Goal: Task Accomplishment & Management: Use online tool/utility

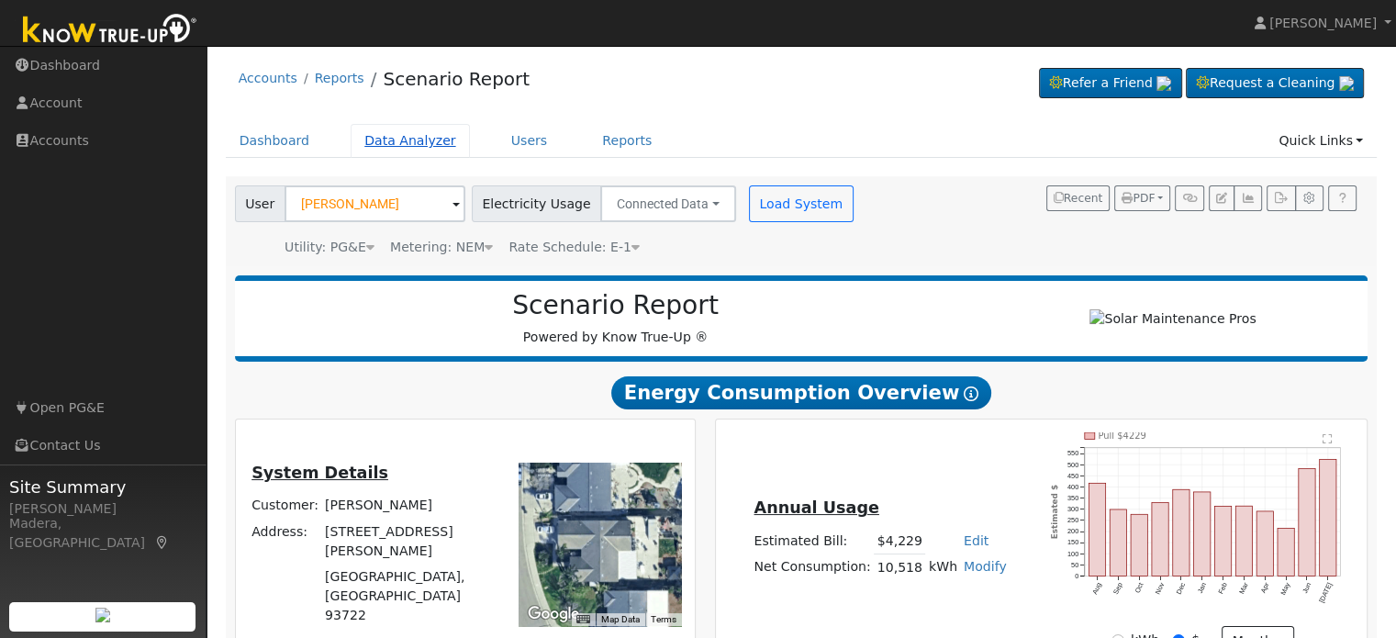
click at [416, 144] on link "Data Analyzer" at bounding box center [410, 141] width 119 height 34
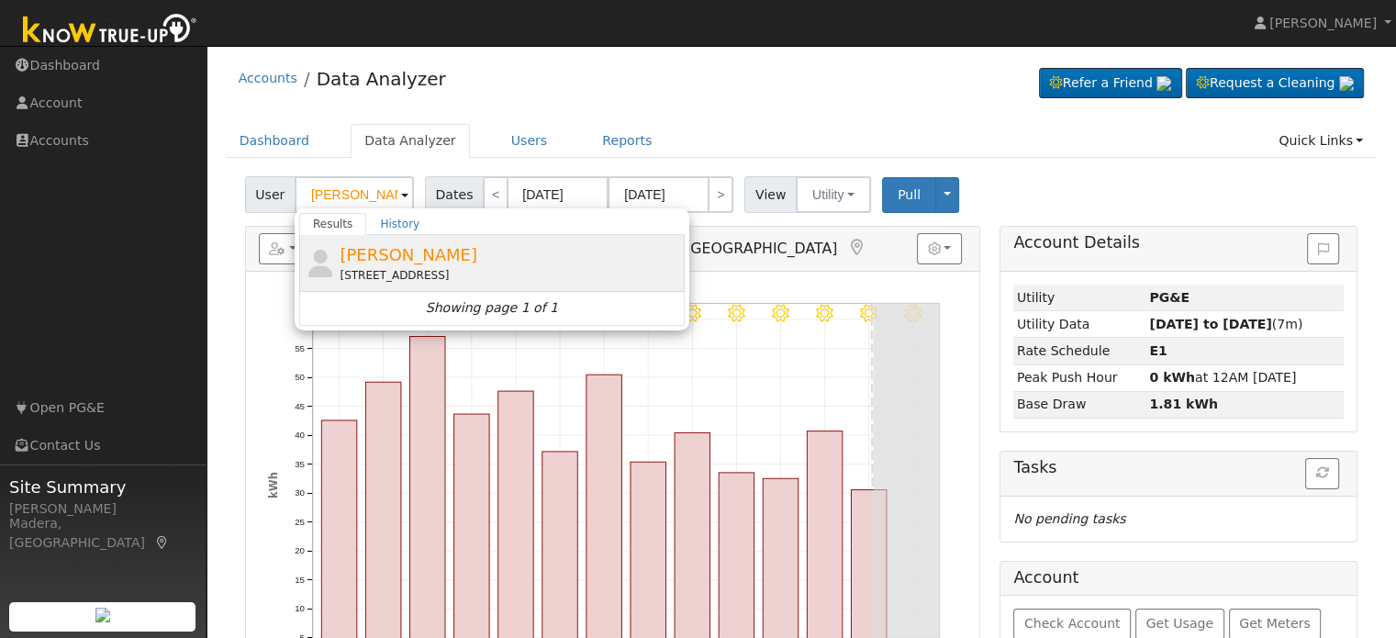
click at [398, 249] on span "JARED SCHNEIDER" at bounding box center [409, 254] width 138 height 19
type input "JARED SCHNEIDER"
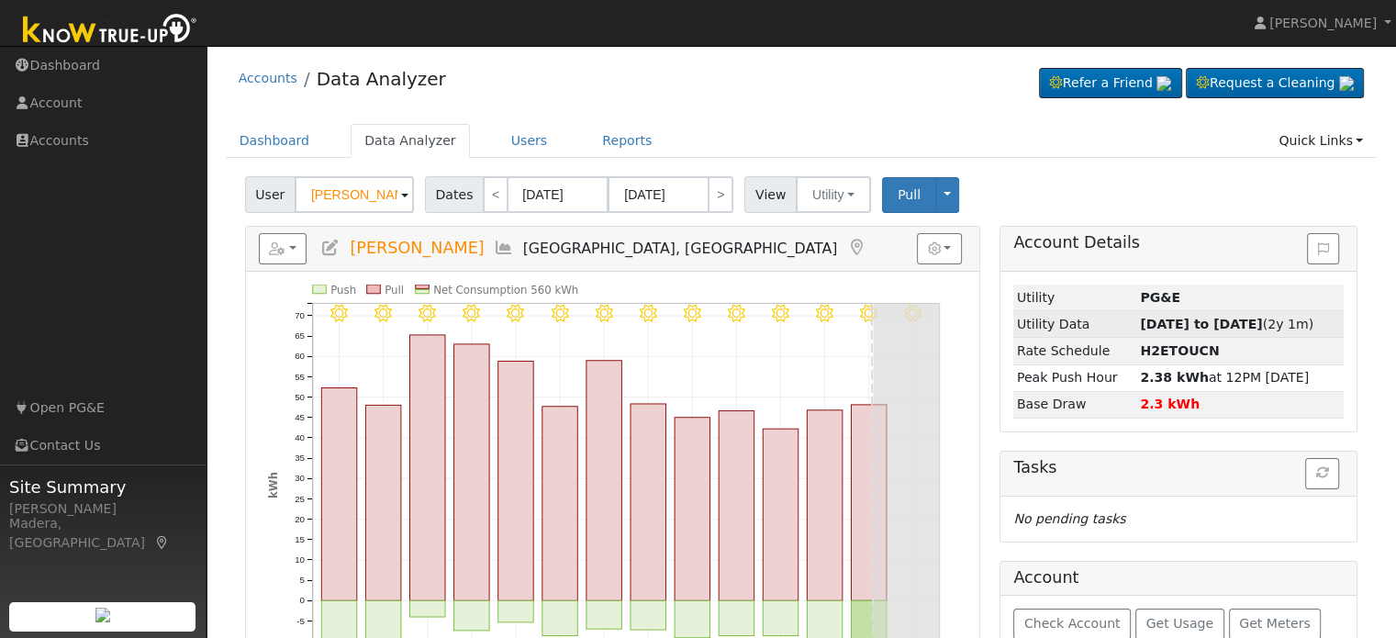
scroll to position [100, 0]
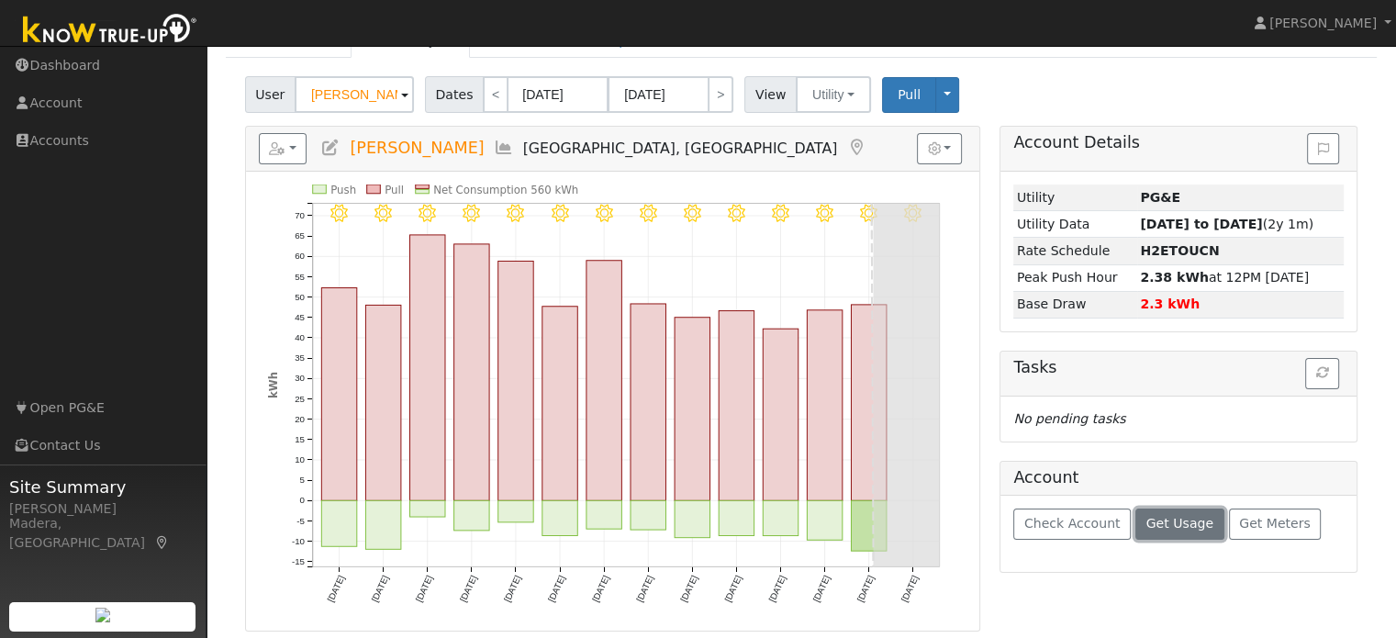
click at [1162, 520] on span "Get Usage" at bounding box center [1179, 523] width 67 height 15
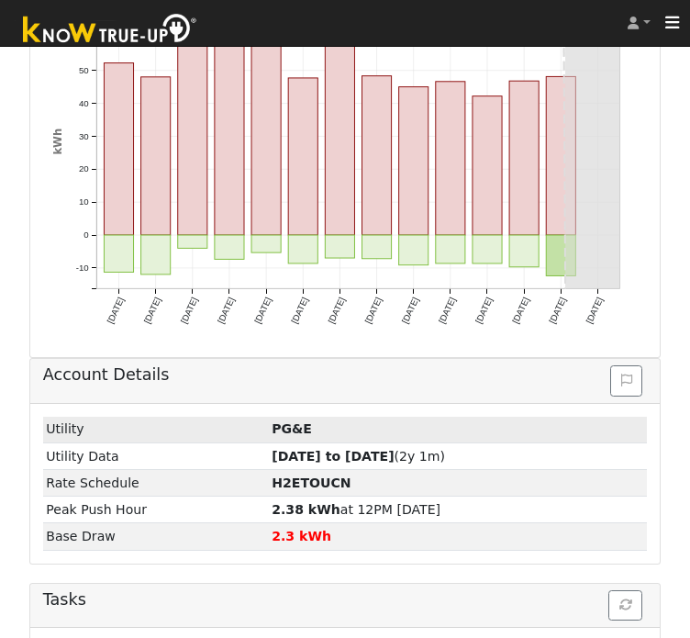
scroll to position [0, 0]
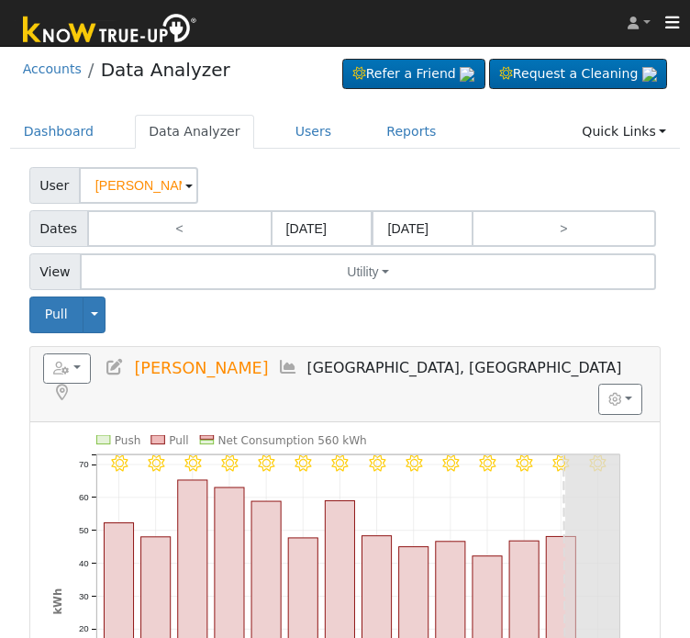
drag, startPoint x: 270, startPoint y: 367, endPoint x: 188, endPoint y: 359, distance: 82.1
click at [188, 359] on span "JARED SCHNEIDER" at bounding box center [201, 367] width 134 height 18
copy span "SCHNEIDER"
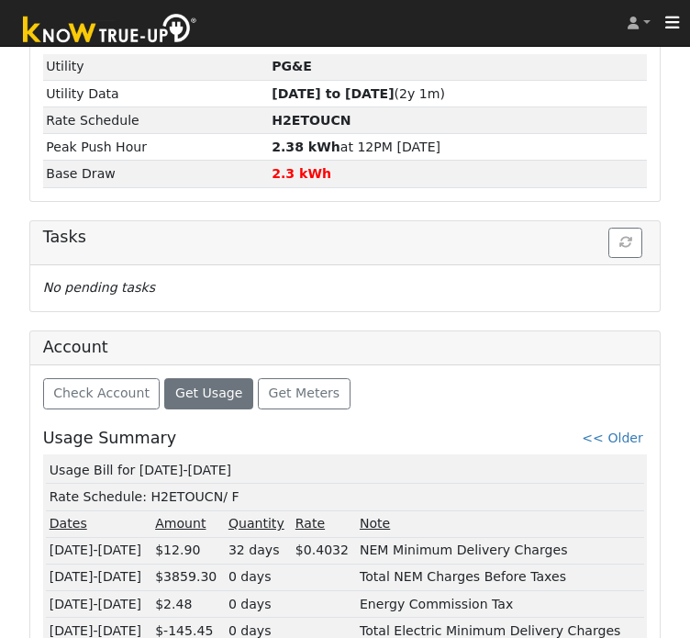
scroll to position [835, 0]
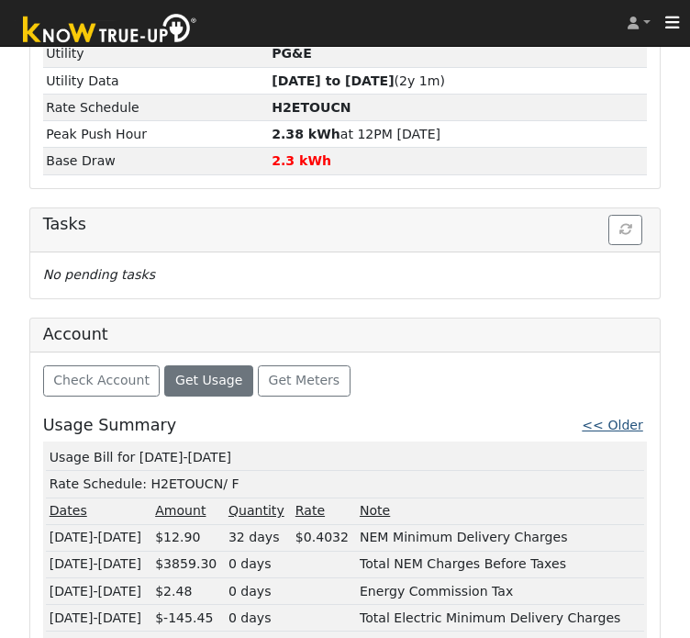
click at [624, 418] on link "<< Older" at bounding box center [612, 425] width 61 height 15
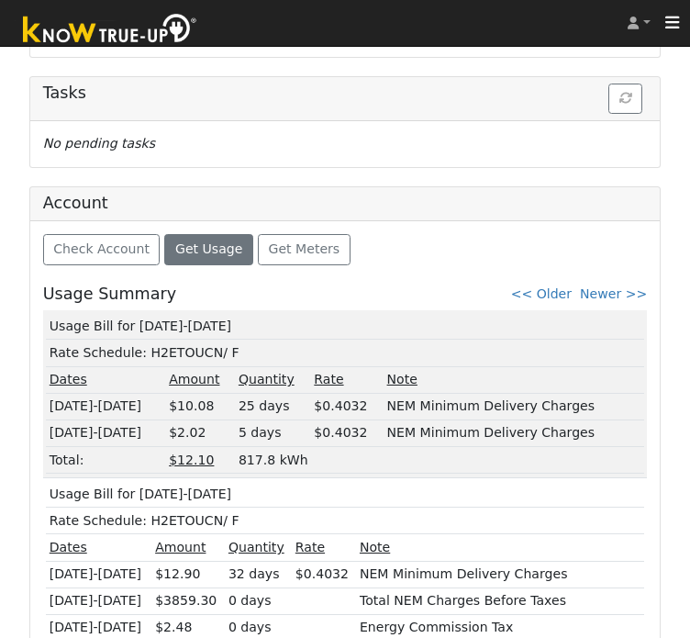
scroll to position [1002, 0]
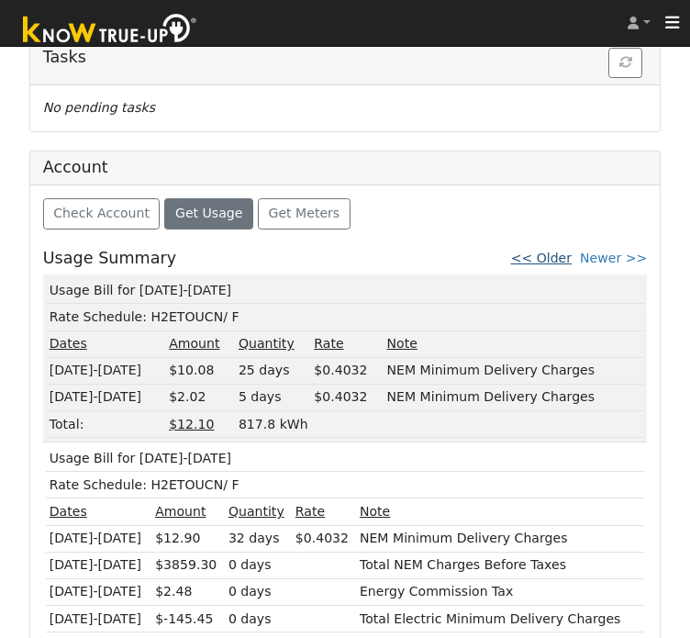
click at [554, 251] on link "<< Older" at bounding box center [541, 258] width 61 height 15
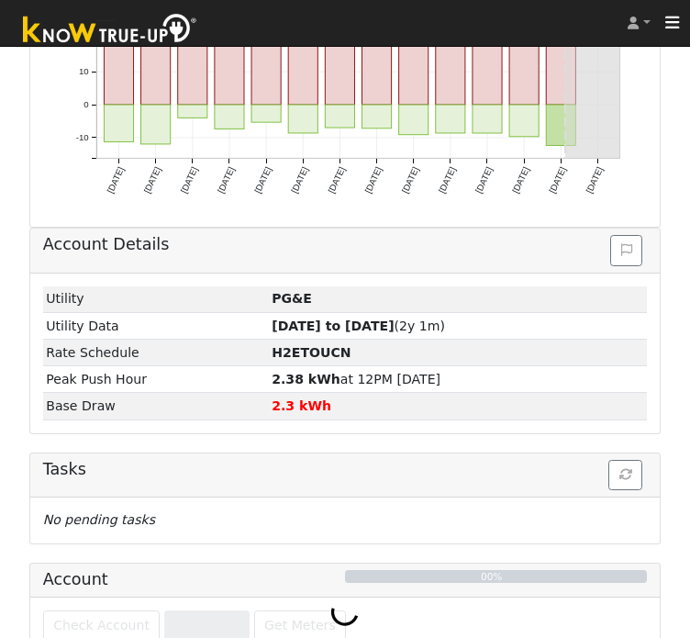
scroll to position [922, 0]
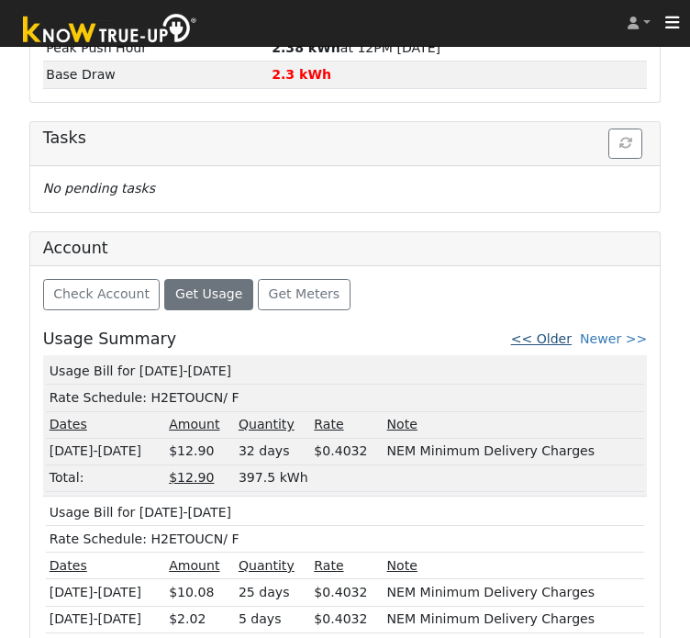
click at [560, 331] on link "<< Older" at bounding box center [541, 338] width 61 height 15
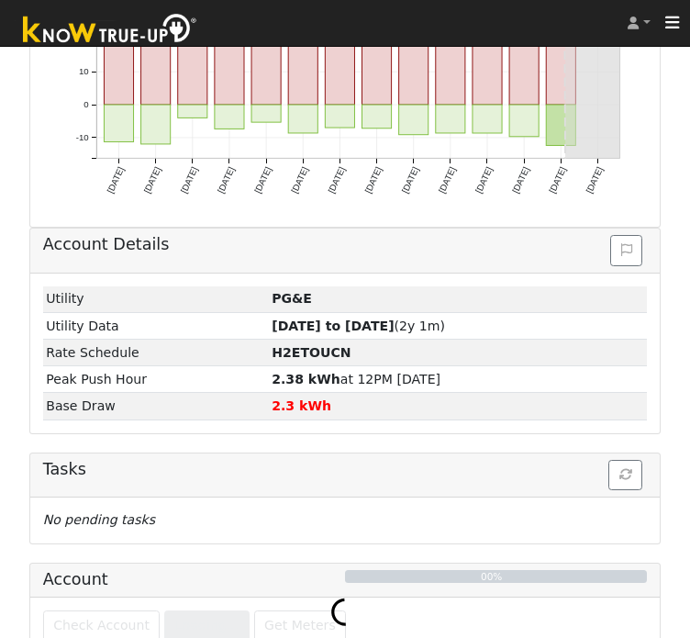
scroll to position [896, 0]
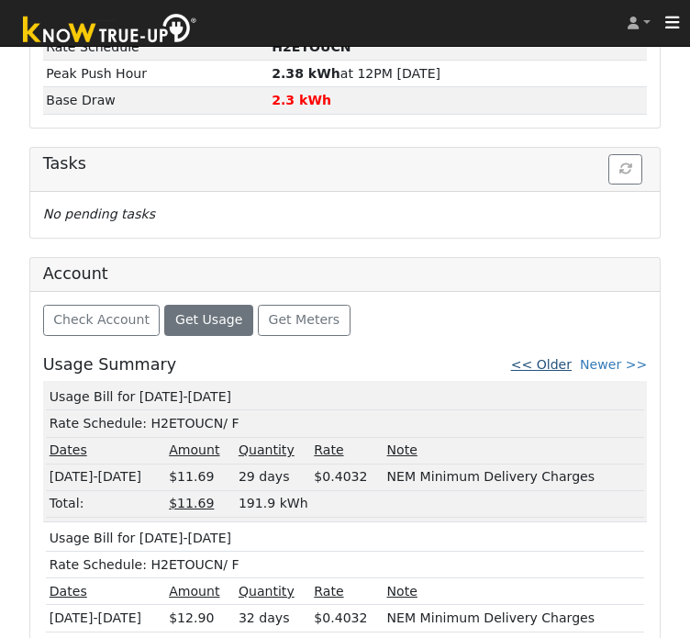
click at [564, 357] on link "<< Older" at bounding box center [541, 364] width 61 height 15
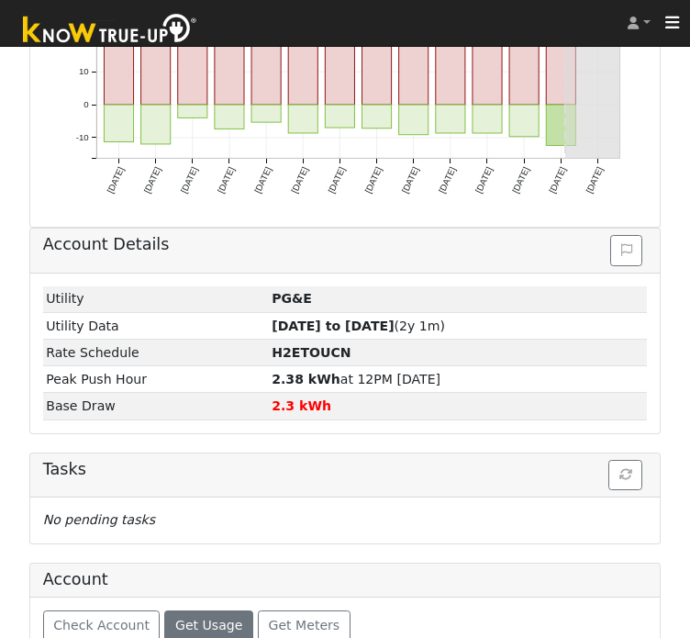
scroll to position [922, 0]
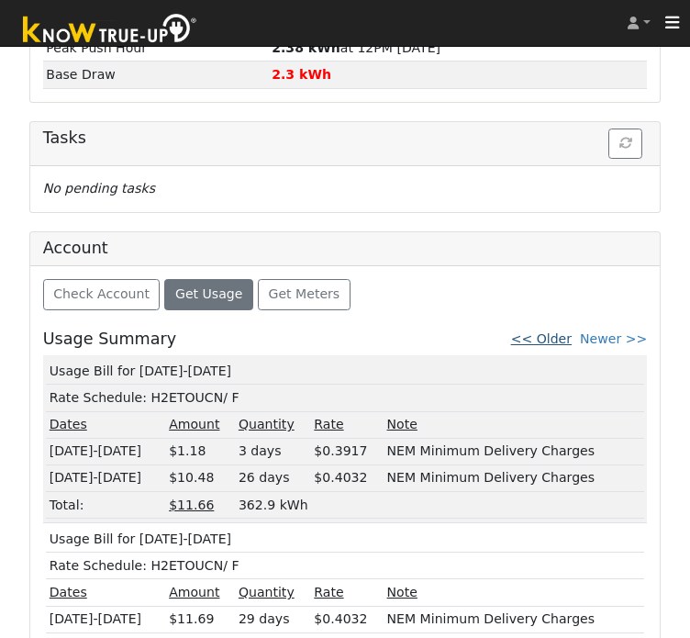
click at [551, 331] on link "<< Older" at bounding box center [541, 338] width 61 height 15
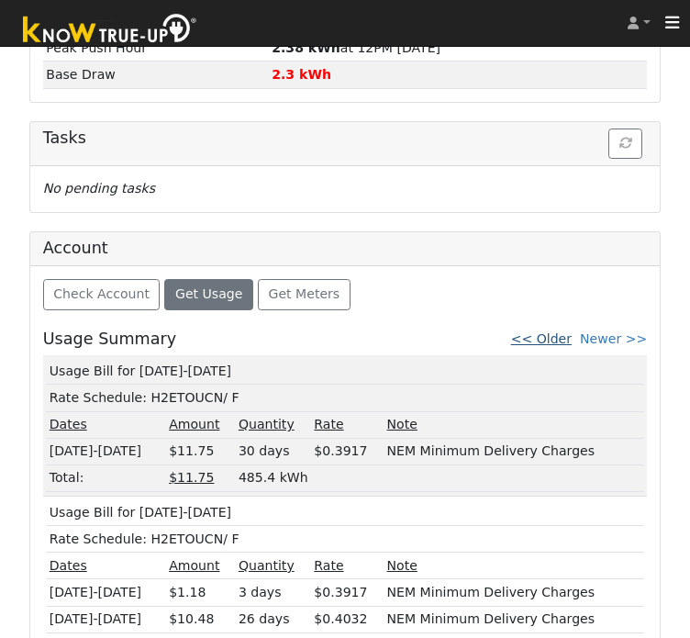
click at [567, 331] on link "<< Older" at bounding box center [541, 338] width 61 height 15
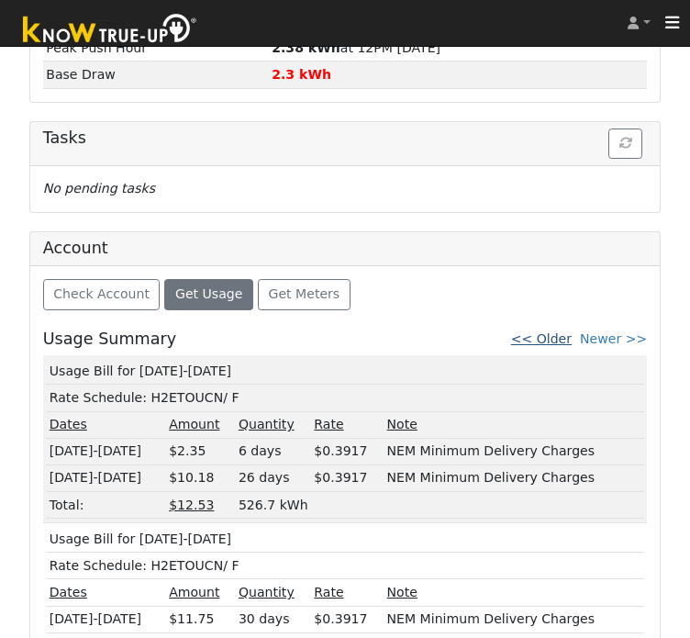
click at [572, 331] on link "<< Older" at bounding box center [541, 338] width 61 height 15
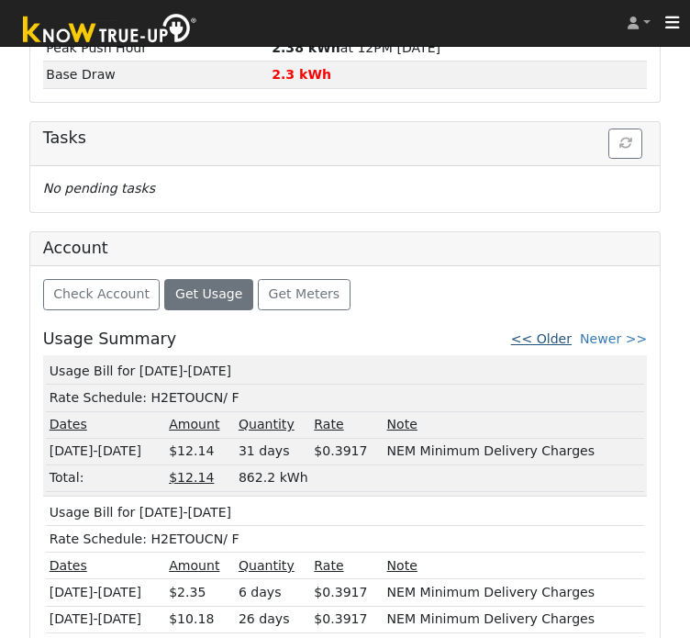
click at [568, 331] on link "<< Older" at bounding box center [541, 338] width 61 height 15
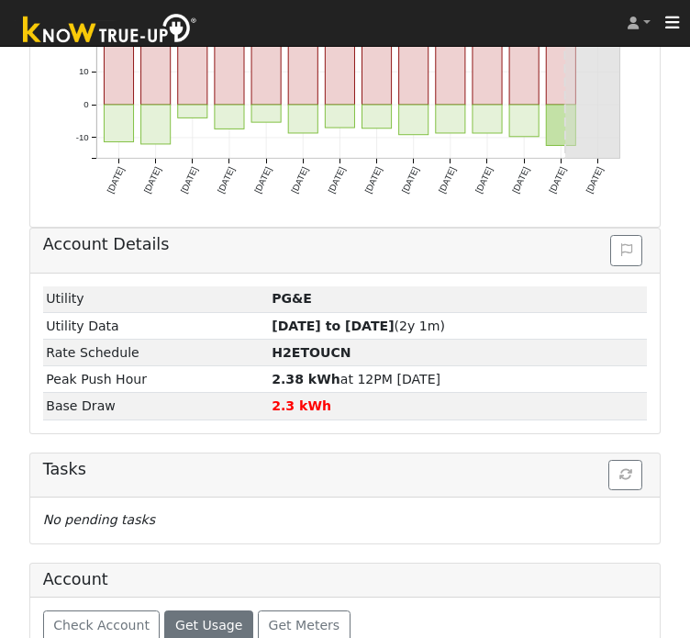
scroll to position [896, 0]
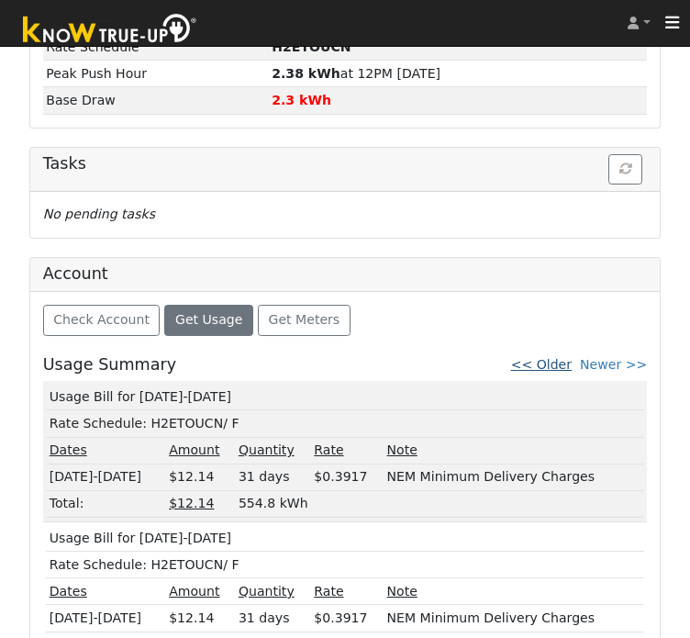
click at [562, 357] on link "<< Older" at bounding box center [541, 364] width 61 height 15
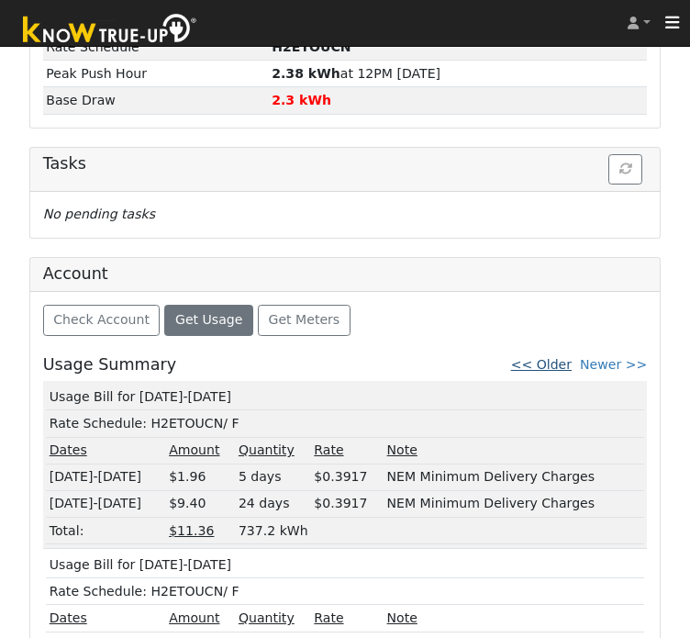
click at [564, 357] on link "<< Older" at bounding box center [541, 364] width 61 height 15
click at [553, 357] on link "<< Older" at bounding box center [541, 364] width 61 height 15
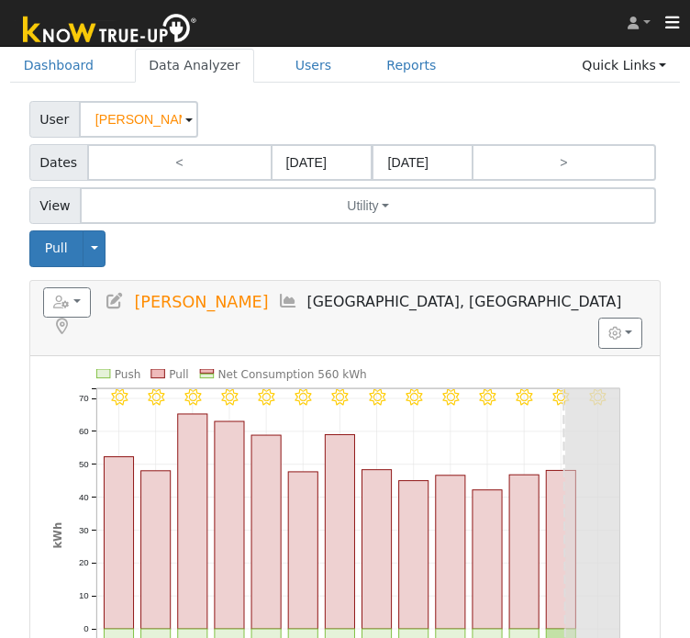
scroll to position [0, 0]
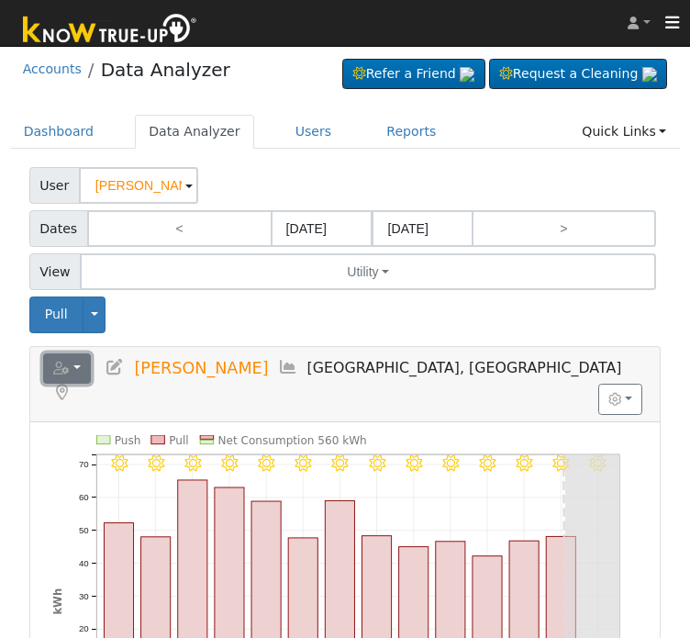
click at [67, 372] on icon "button" at bounding box center [61, 368] width 17 height 13
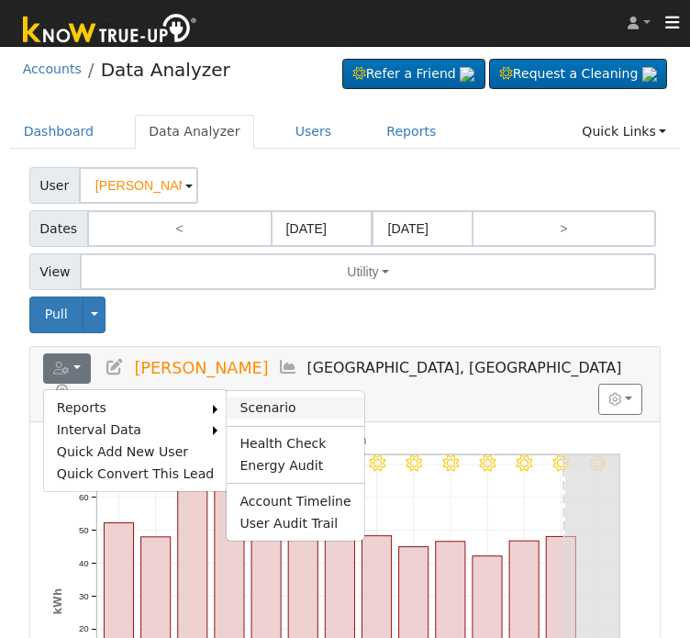
click at [237, 400] on link "Scenario" at bounding box center [295, 408] width 137 height 22
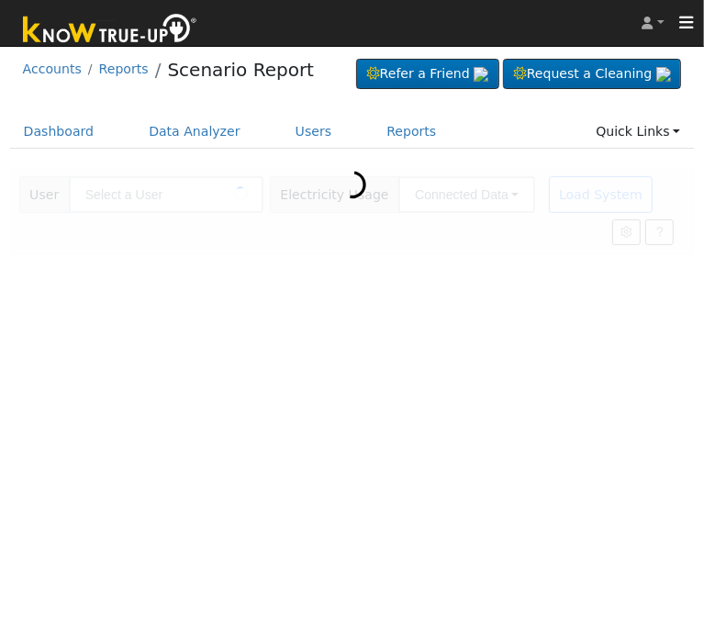
type input "[PERSON_NAME]"
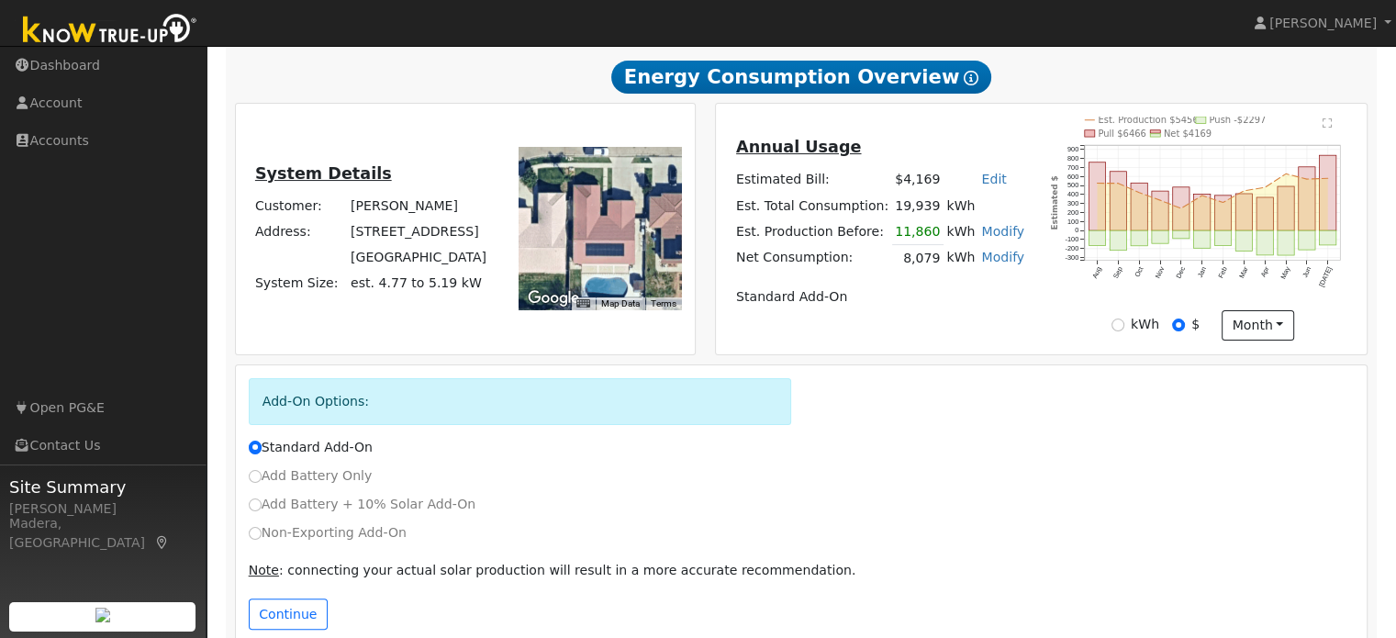
scroll to position [307, 0]
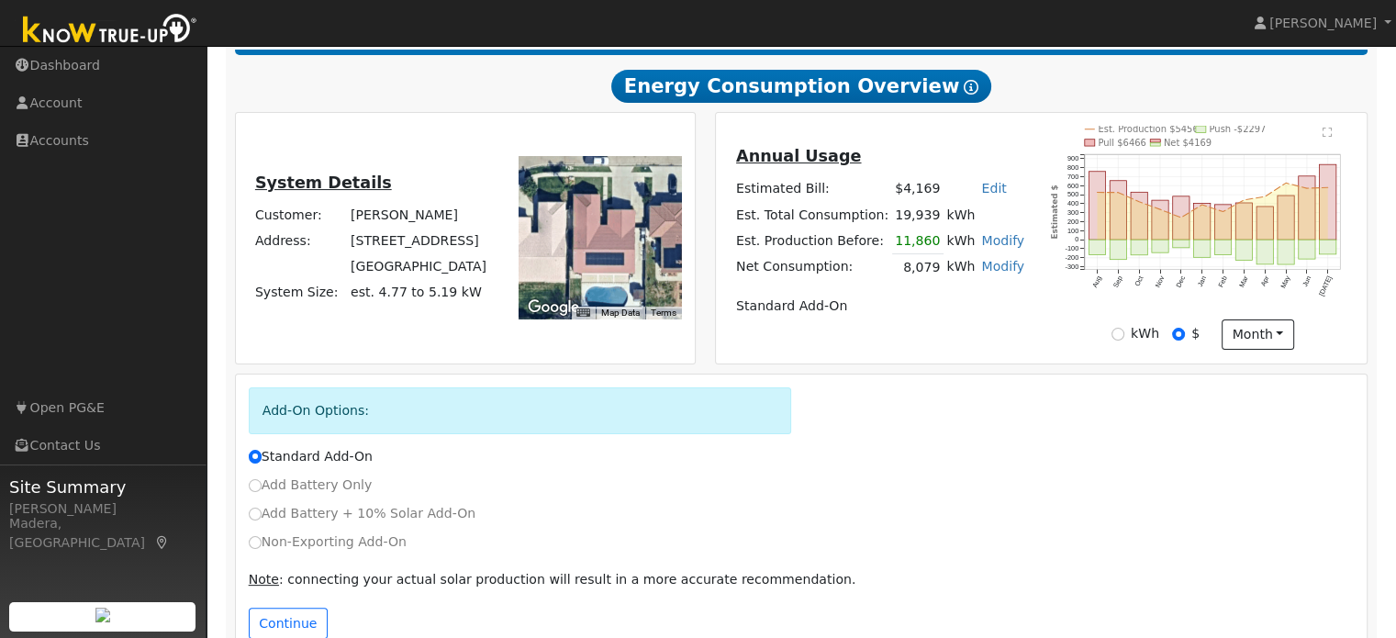
click at [263, 557] on div "Non-Exporting Add-On" at bounding box center [801, 546] width 1125 height 28
click at [703, 274] on link "Modify" at bounding box center [1002, 266] width 43 height 15
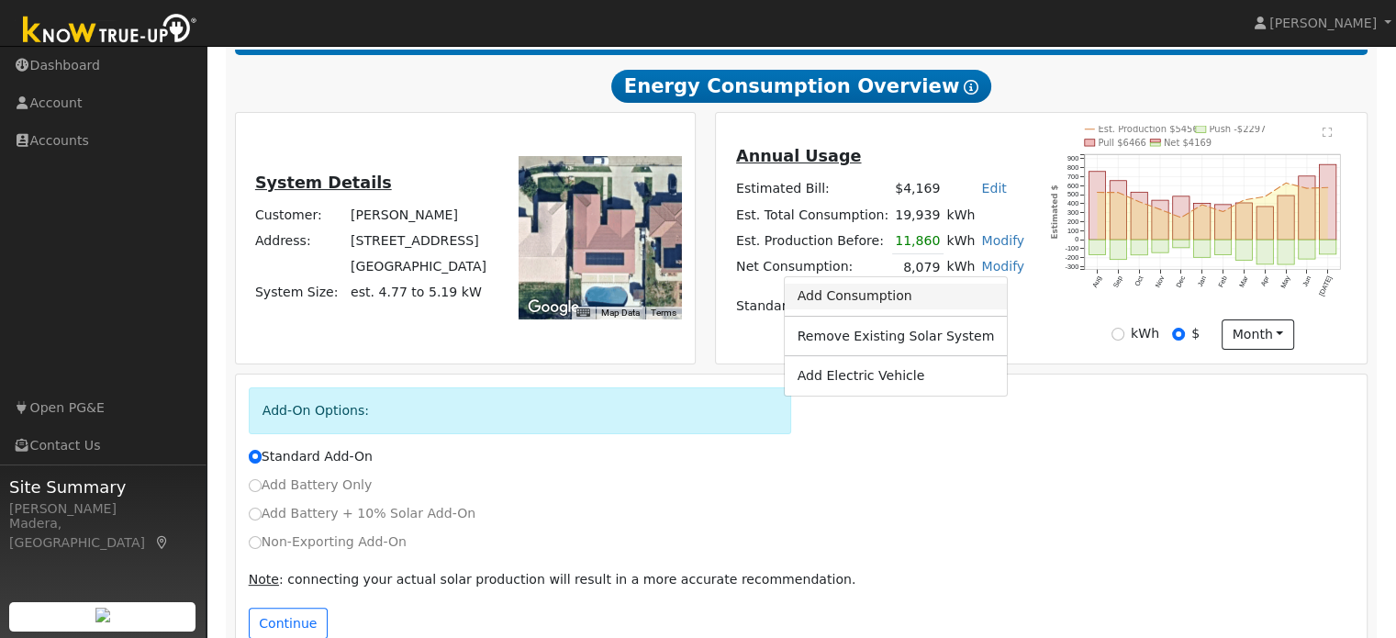
click at [703, 301] on link "Add Consumption" at bounding box center [895, 297] width 223 height 26
type input "8079"
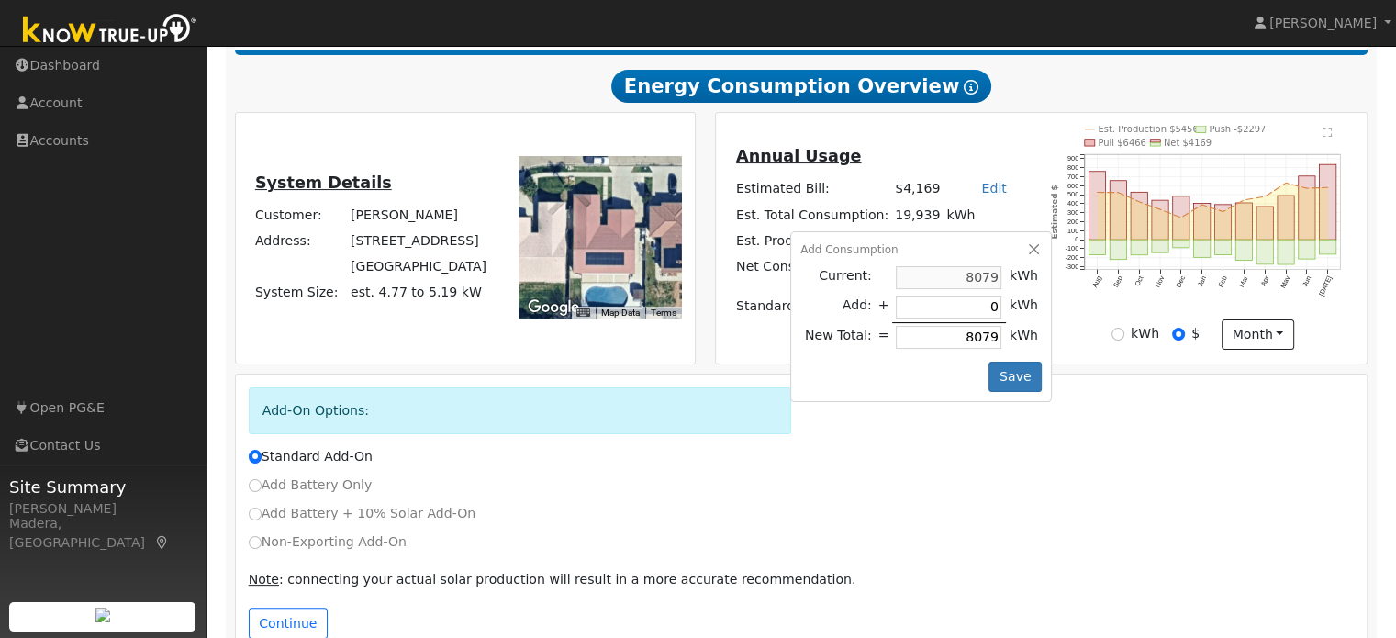
drag, startPoint x: 934, startPoint y: 341, endPoint x: 1062, endPoint y: 322, distance: 128.9
click at [703, 322] on div "Annual Usage Estimated Bill: $4,169 Edit Estimated Bill $ Annual Est. Total Con…" at bounding box center [1041, 238] width 645 height 224
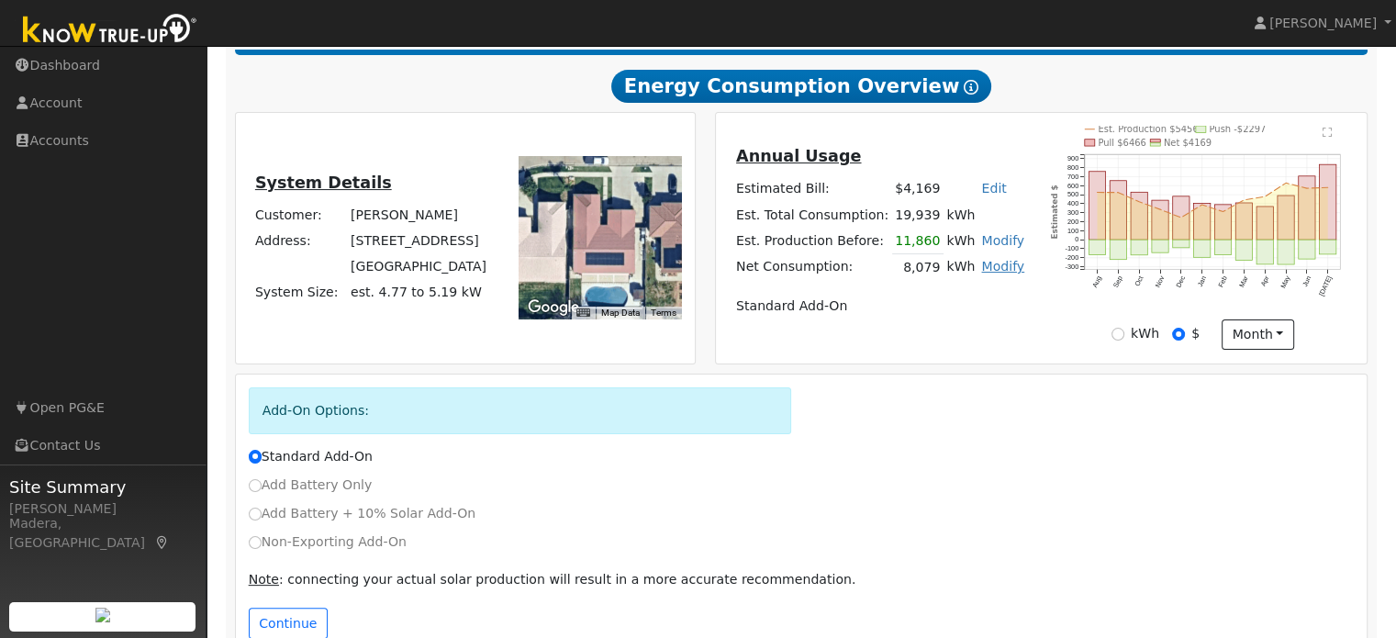
click at [703, 274] on link "Modify" at bounding box center [1002, 266] width 43 height 15
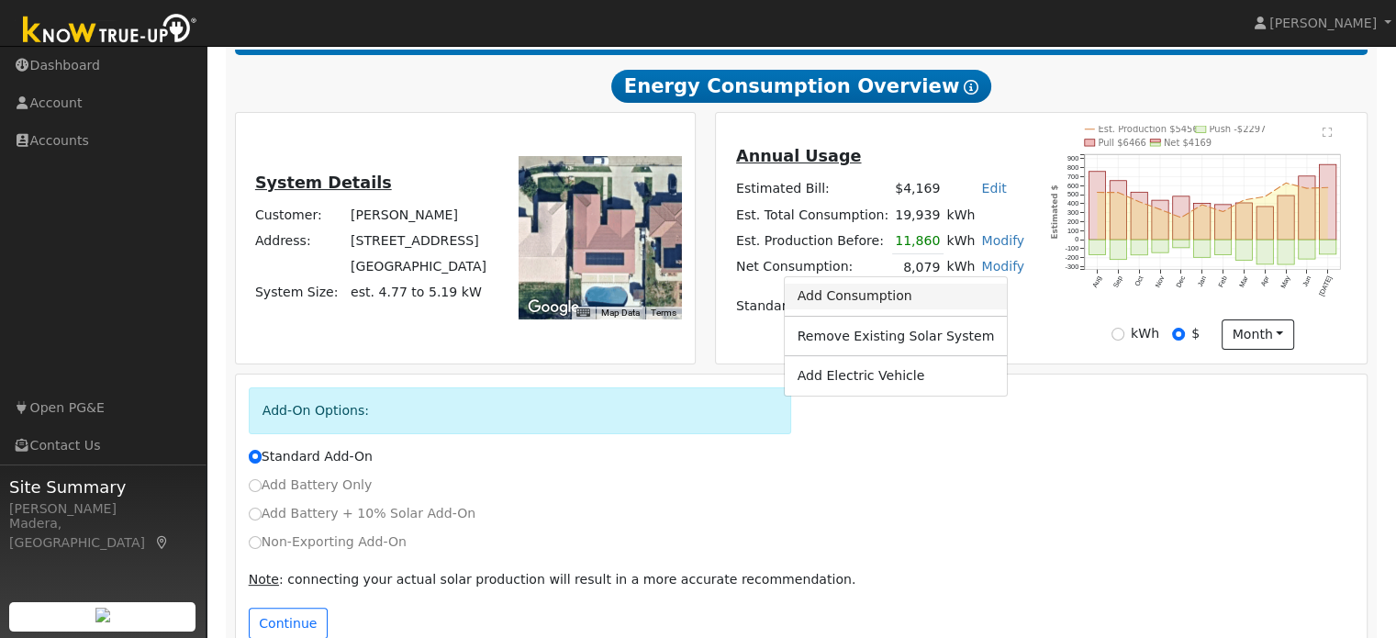
click at [703, 297] on link "Add Consumption" at bounding box center [895, 297] width 223 height 26
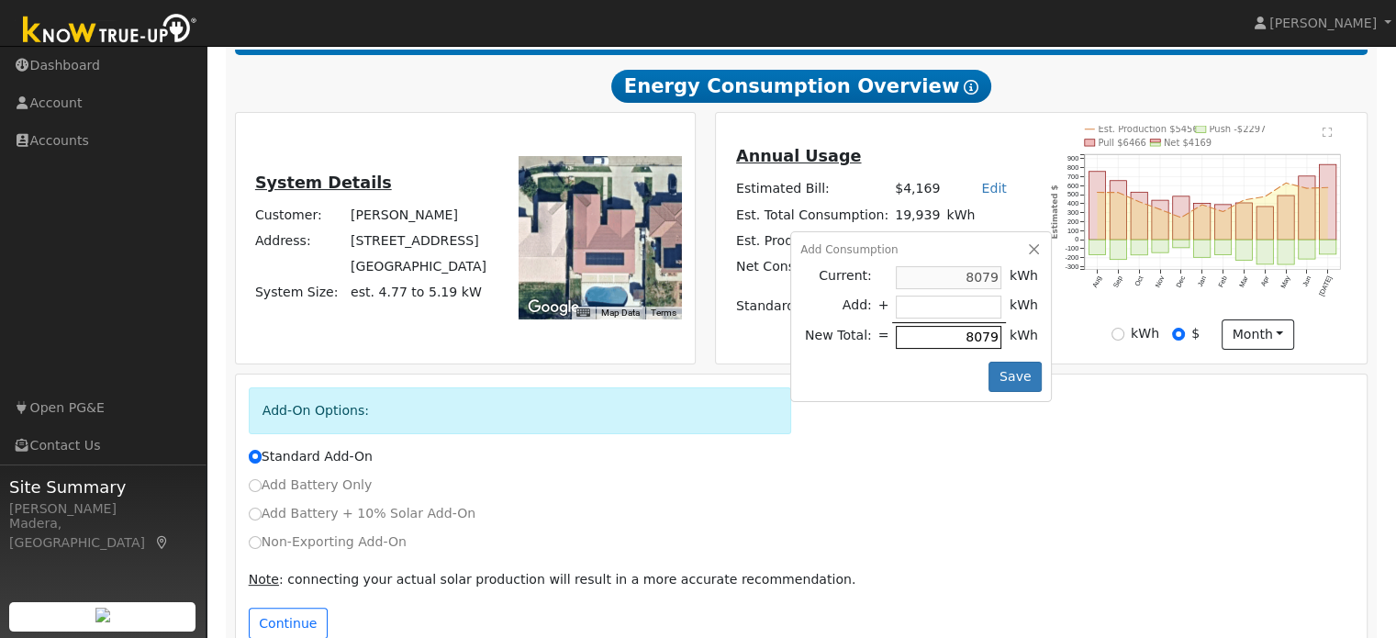
click at [703, 348] on input "8079" at bounding box center [949, 337] width 106 height 23
type input "-7272"
type input "807"
type input "-7999"
type input "80"
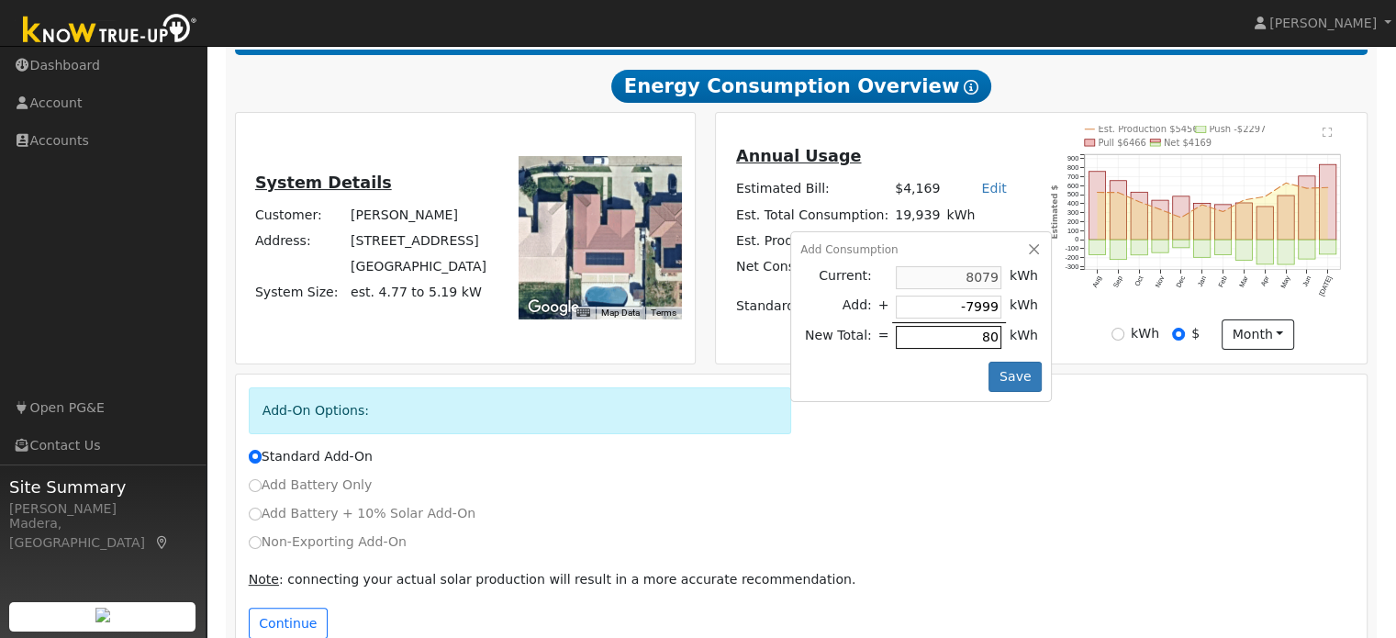
type input "-8071"
type input "8"
type input "-7997"
type input "82"
type input "-7254"
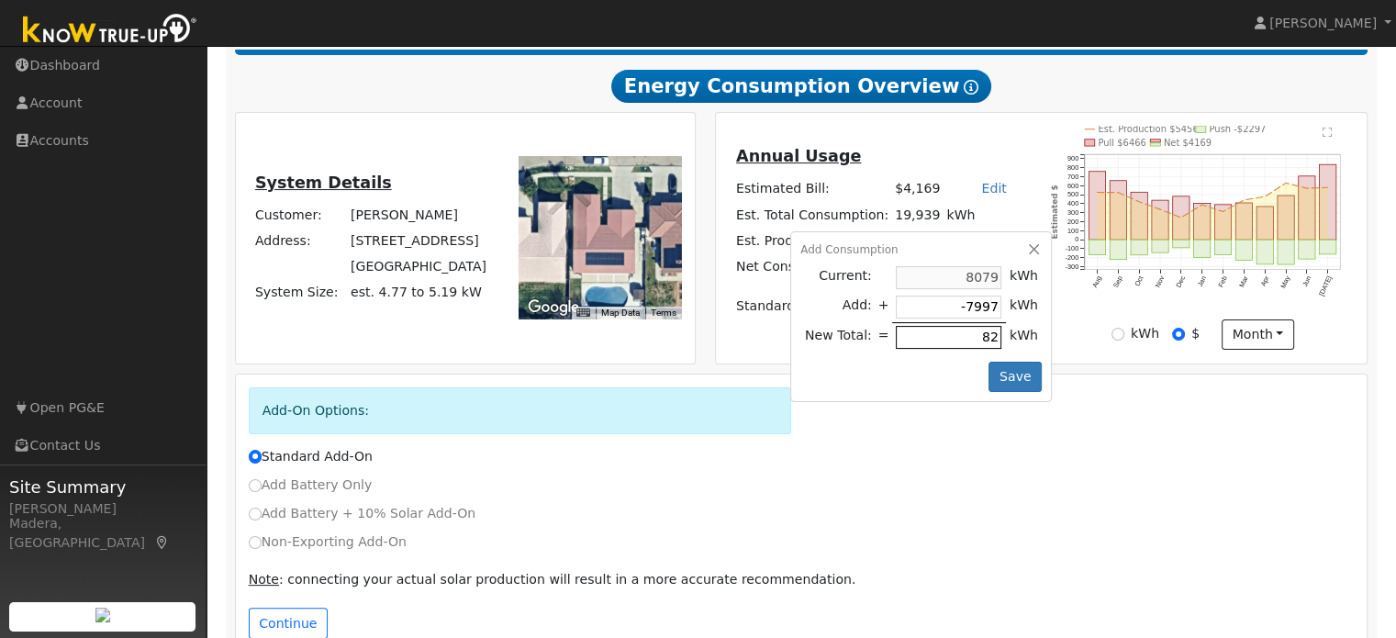
type input "825"
type input "172"
type input "8251"
click at [703, 382] on button "Save" at bounding box center [1015, 377] width 53 height 31
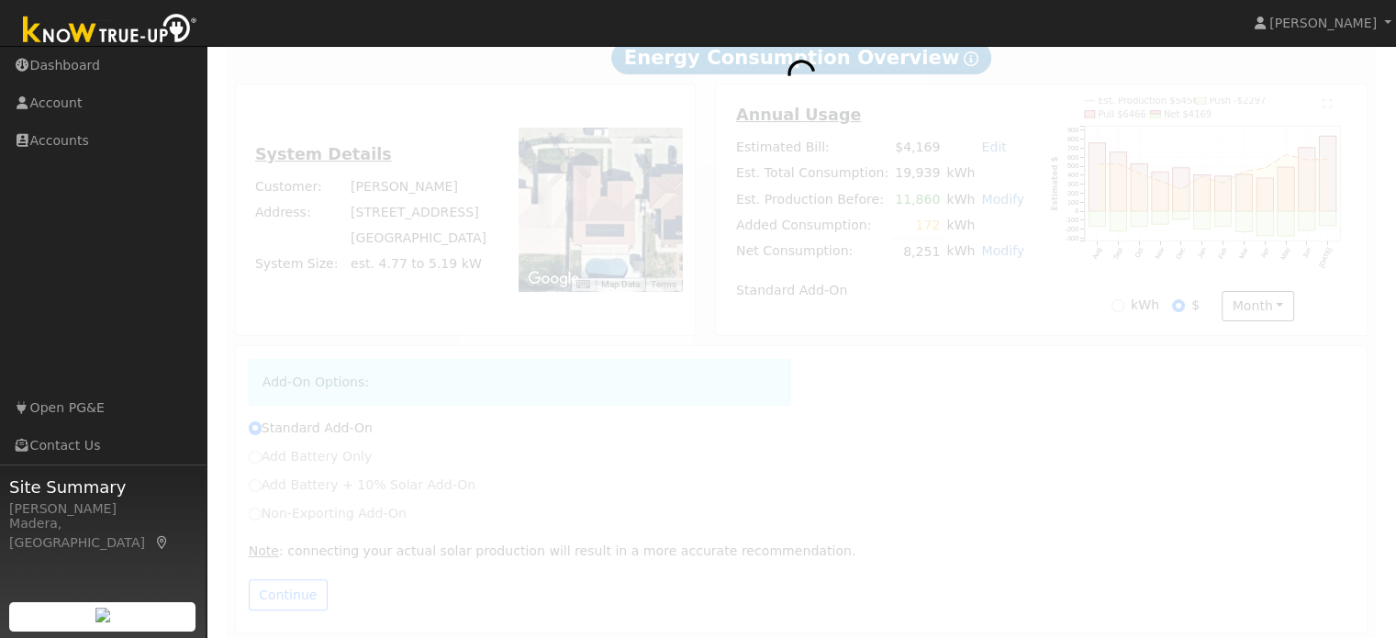
scroll to position [297, 0]
